Goal: Information Seeking & Learning: Learn about a topic

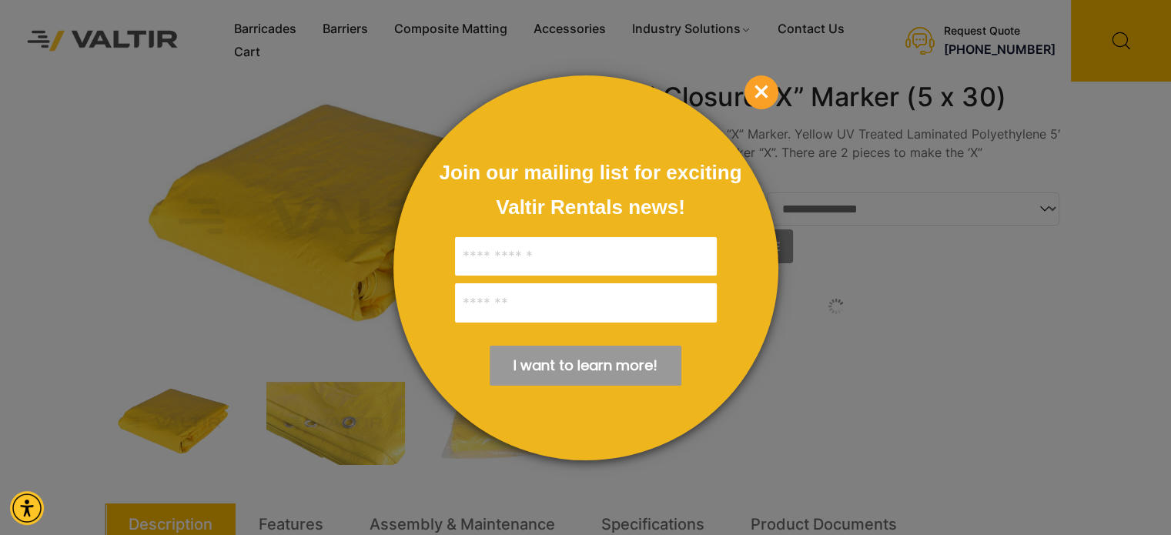
click at [750, 87] on span "×" at bounding box center [761, 92] width 34 height 34
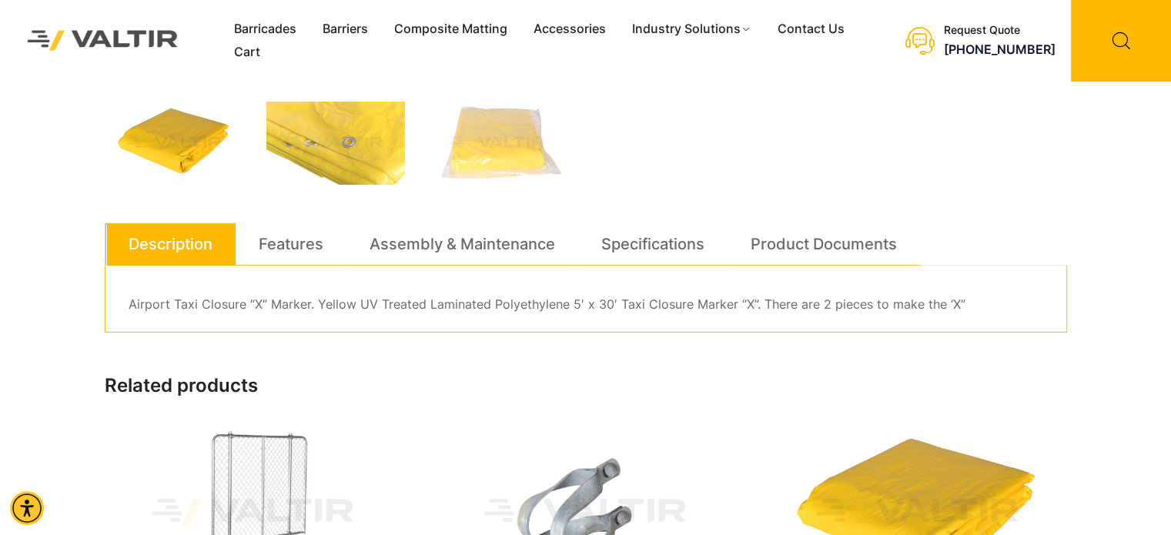
scroll to position [77, 0]
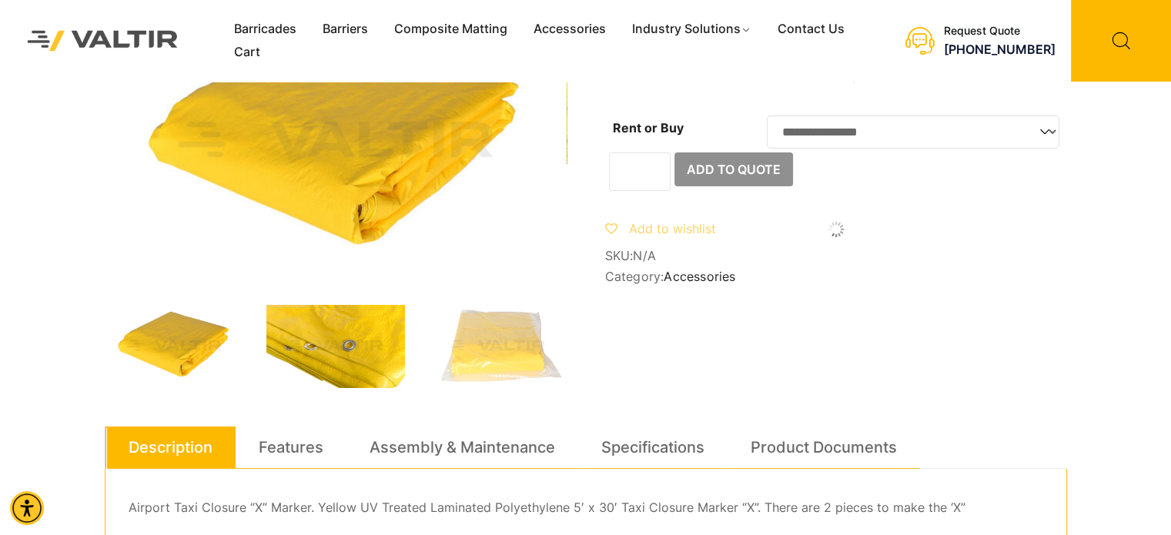
click at [372, 364] on img at bounding box center [335, 346] width 139 height 83
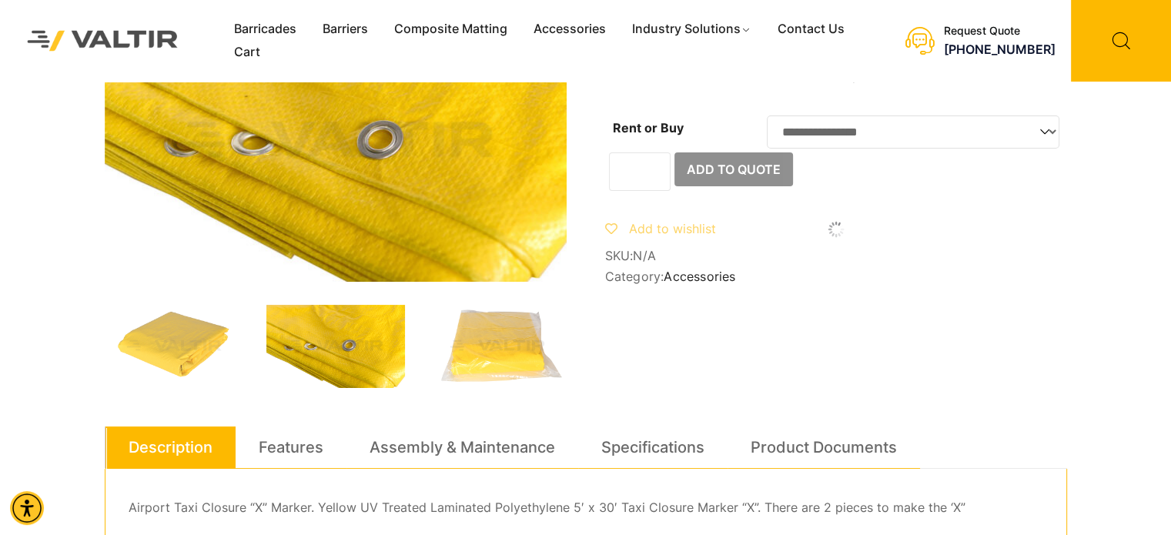
click at [460, 353] on img at bounding box center [497, 346] width 139 height 83
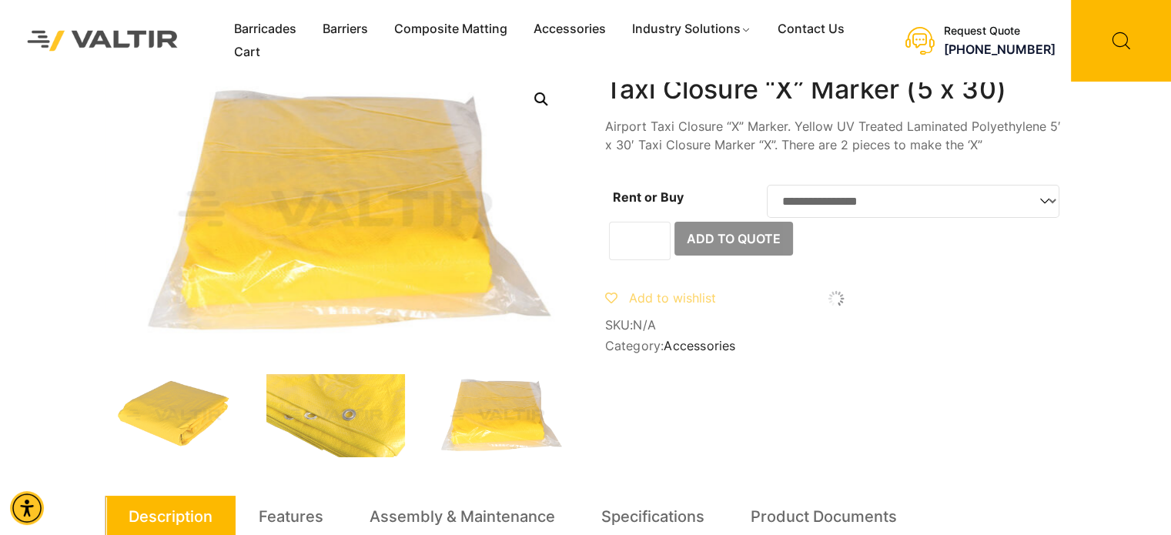
scroll to position [0, 0]
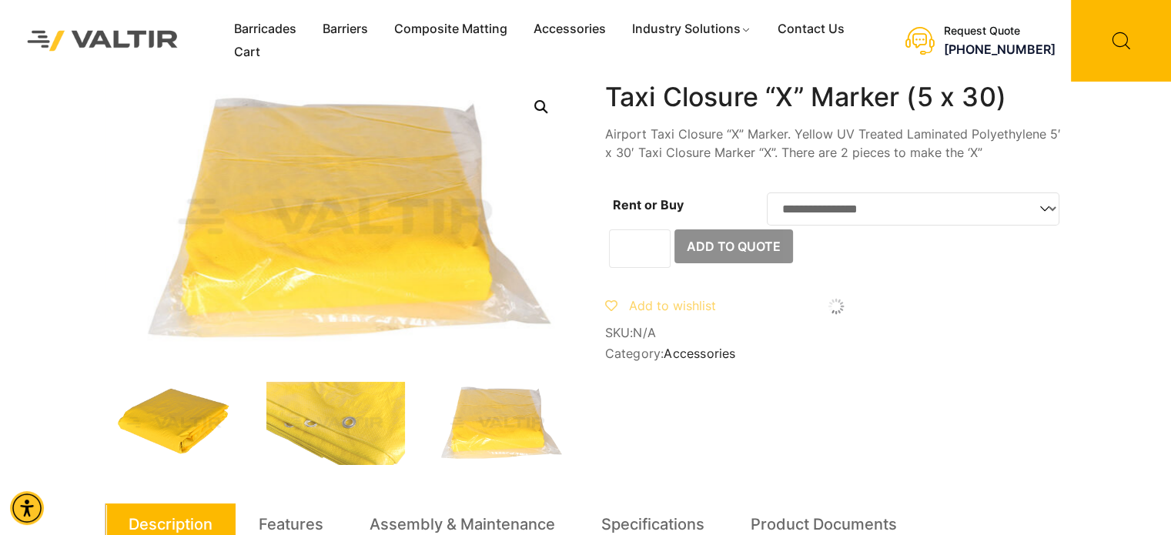
click at [196, 415] on img at bounding box center [174, 423] width 139 height 83
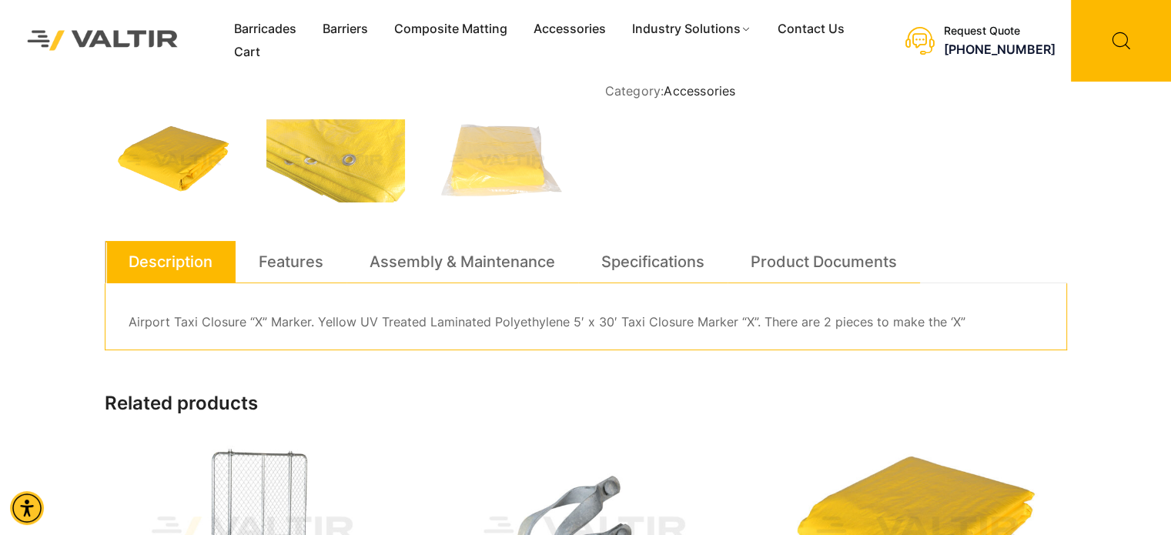
scroll to position [308, 0]
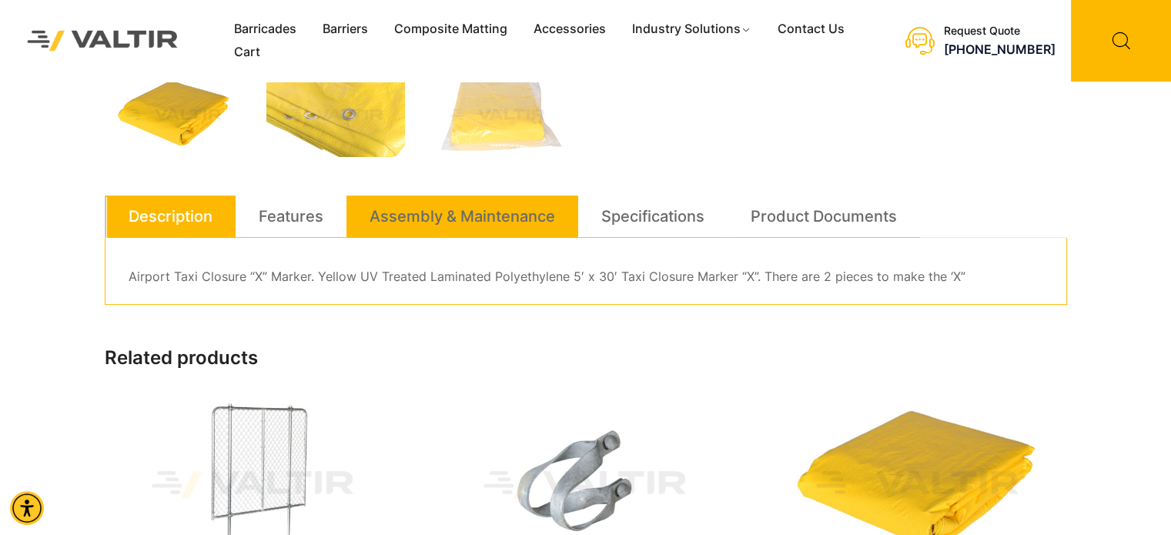
click at [471, 229] on link "Assembly & Maintenance" at bounding box center [461, 217] width 185 height 42
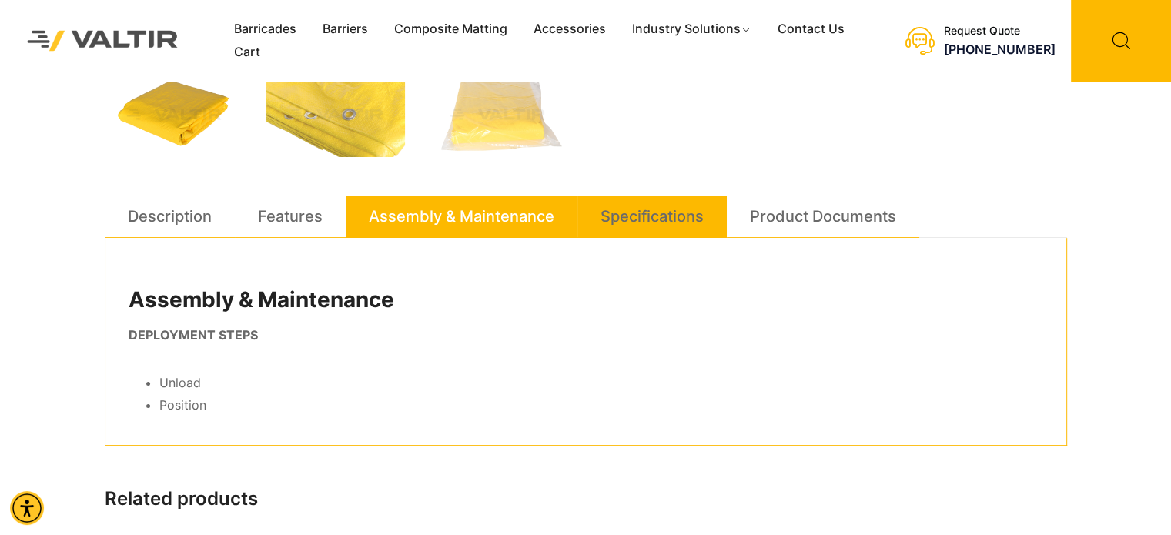
click at [618, 229] on link "Specifications" at bounding box center [651, 217] width 103 height 42
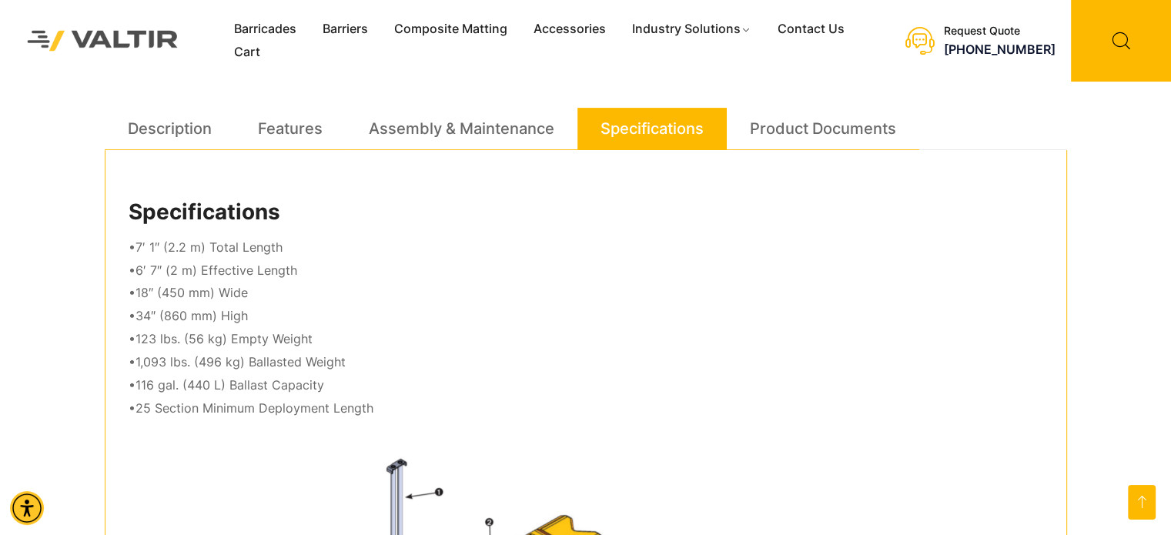
scroll to position [385, 0]
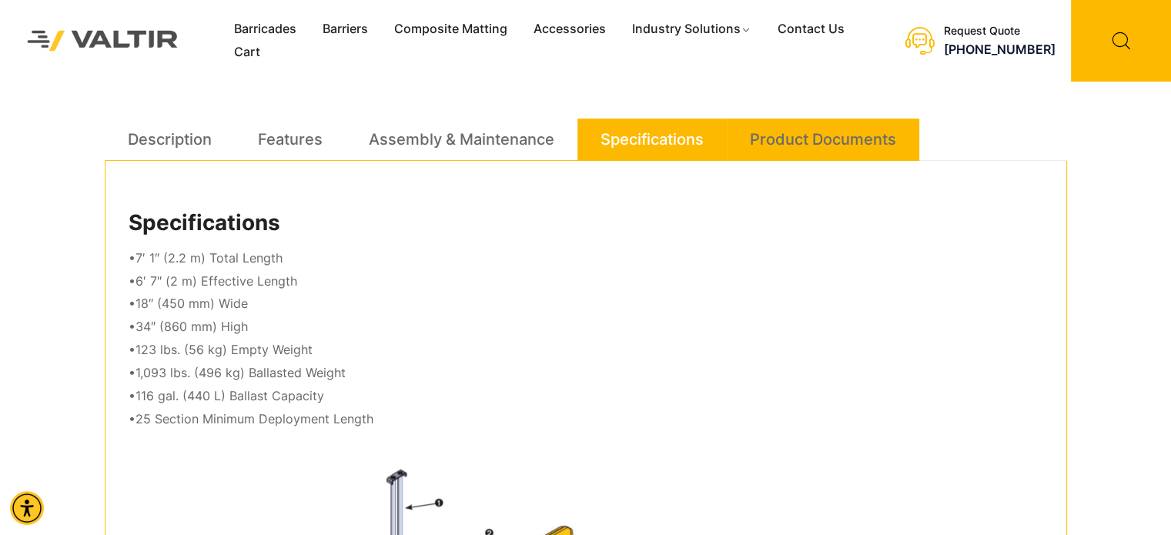
click at [809, 138] on link "Product Documents" at bounding box center [823, 140] width 146 height 42
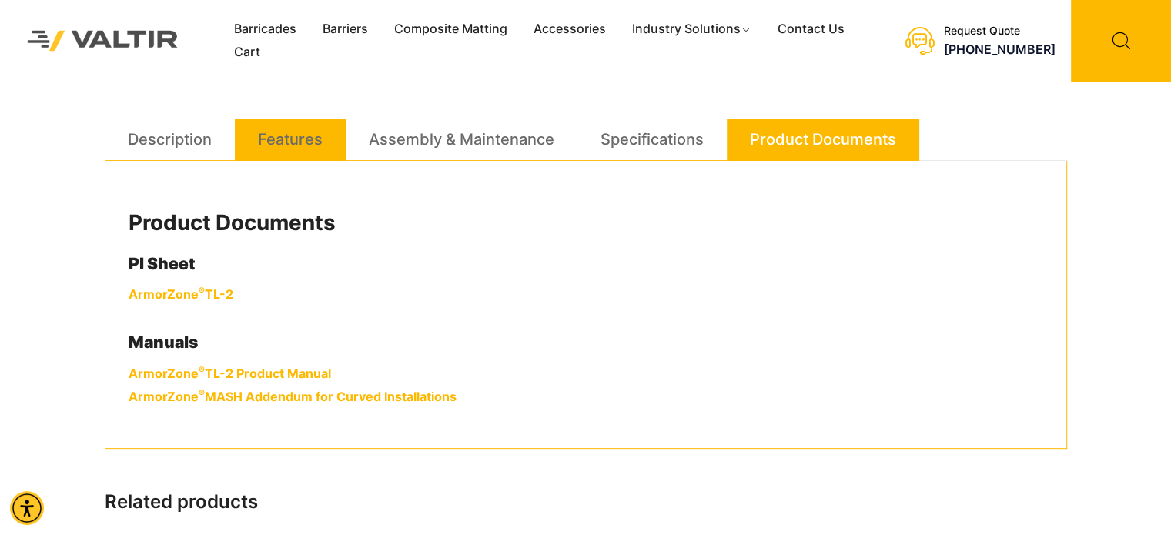
click at [260, 140] on link "Features" at bounding box center [290, 140] width 65 height 42
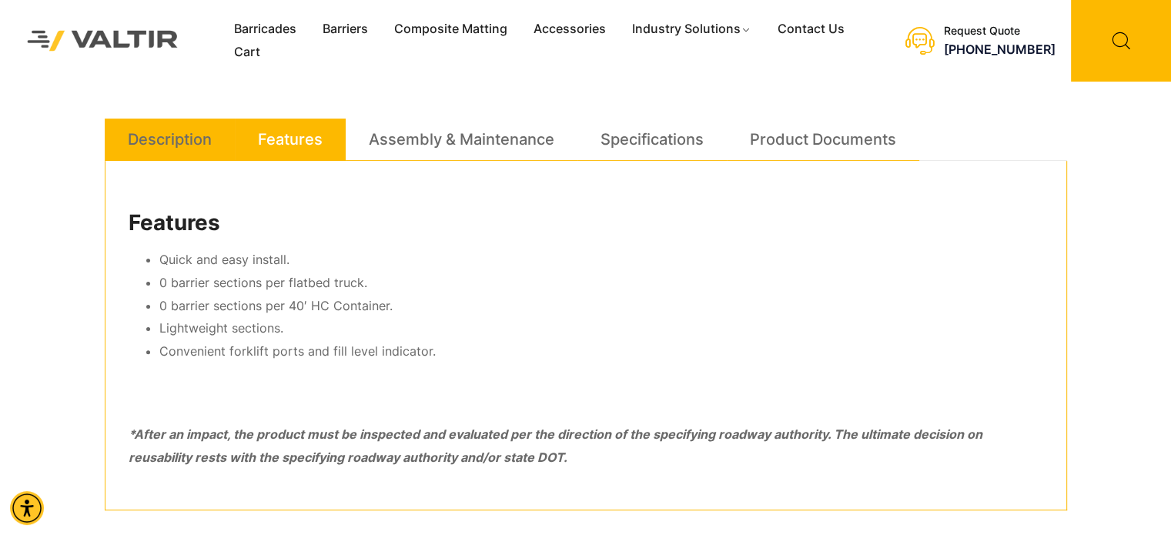
click at [154, 135] on link "Description" at bounding box center [170, 140] width 84 height 42
